Goal: Information Seeking & Learning: Learn about a topic

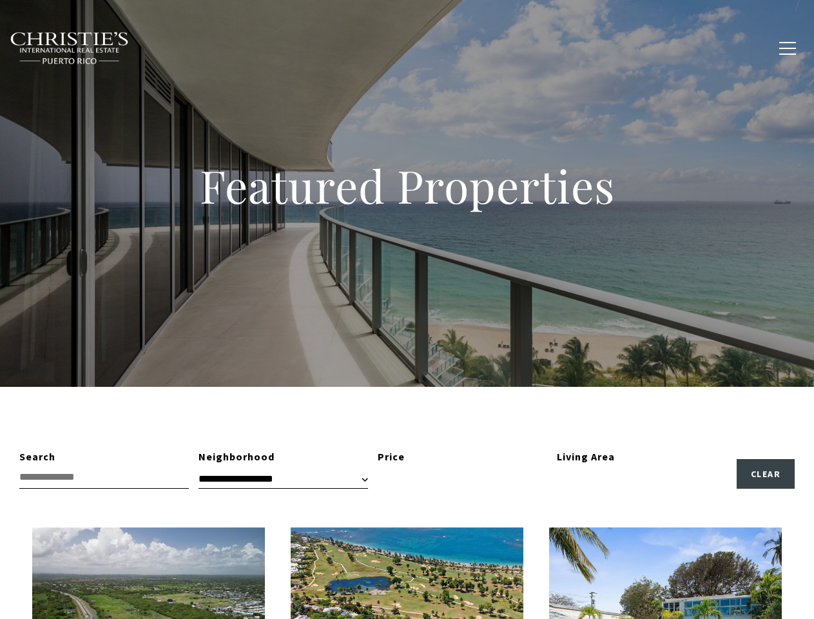
type input "**********"
type input "*********"
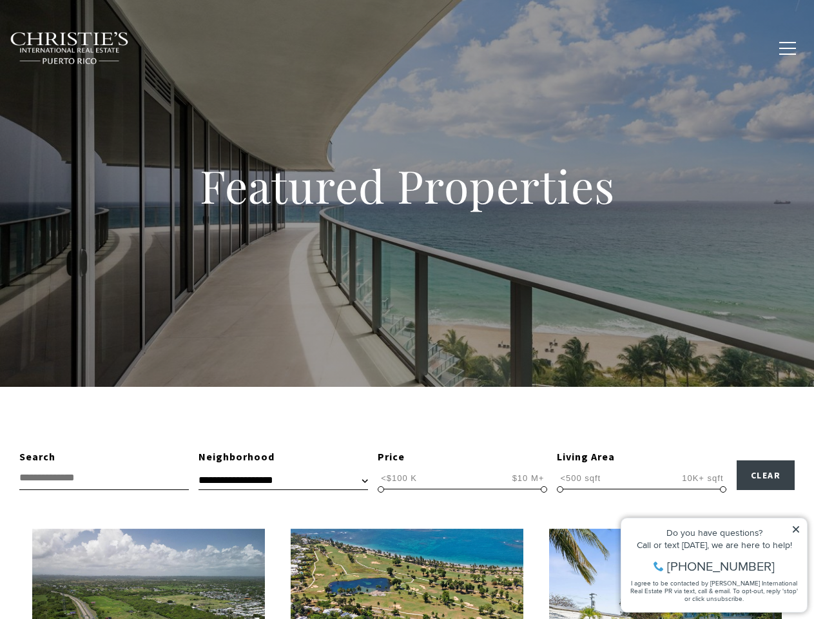
click at [407, 309] on div "Featured Properties" at bounding box center [407, 193] width 814 height 387
click at [267, 48] on link "Home Search" at bounding box center [248, 48] width 72 height 32
click at [549, 48] on link "Meet the Team" at bounding box center [539, 48] width 81 height 32
click at [788, 48] on span "button" at bounding box center [787, 48] width 17 height 1
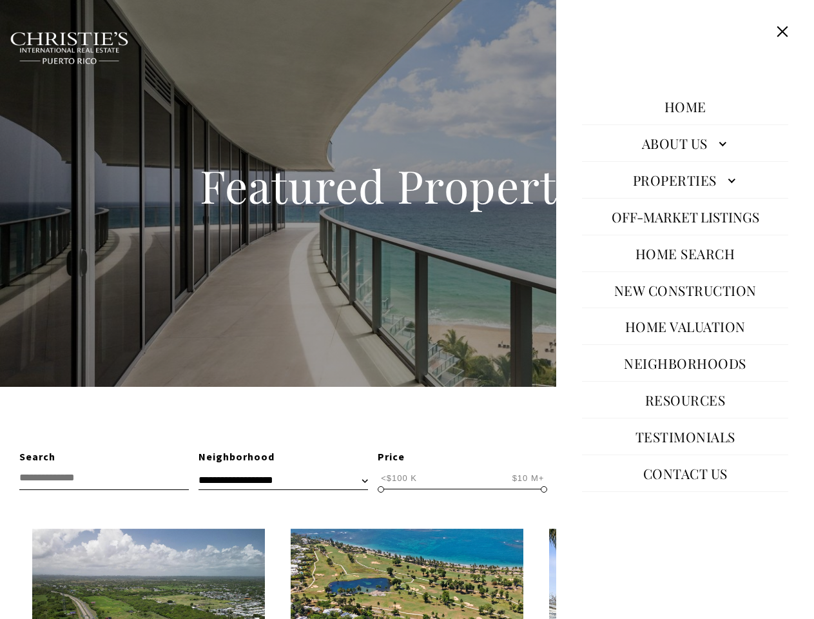
click at [399, 478] on span "<$100 K" at bounding box center [399, 478] width 43 height 12
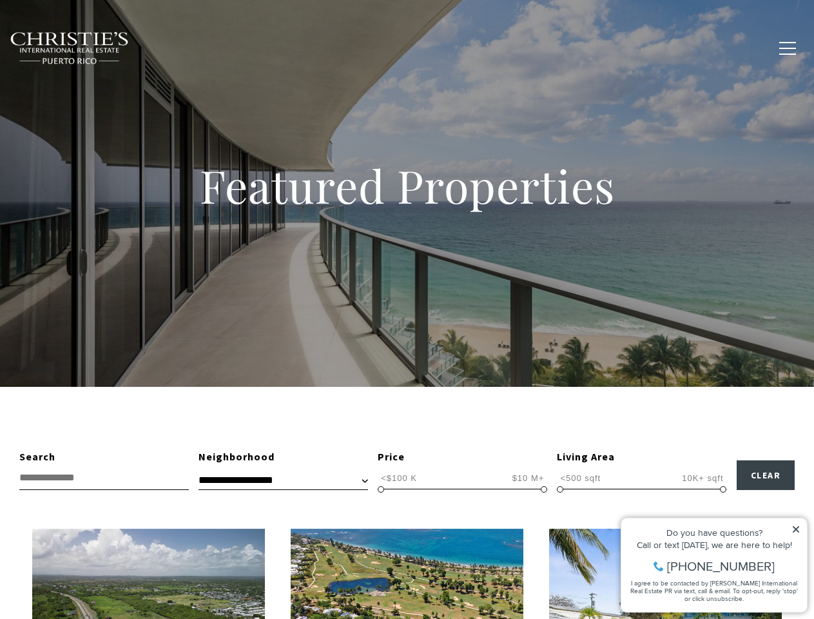
click at [528, 478] on span "$10 M+" at bounding box center [528, 478] width 39 height 12
click at [381, 489] on span at bounding box center [381, 489] width 6 height 6
click at [544, 489] on span at bounding box center [544, 489] width 6 height 6
click at [580, 478] on span "<500 sqft" at bounding box center [580, 478] width 47 height 12
click at [703, 478] on span "10K+ sqft" at bounding box center [703, 478] width 48 height 12
